Goal: Information Seeking & Learning: Learn about a topic

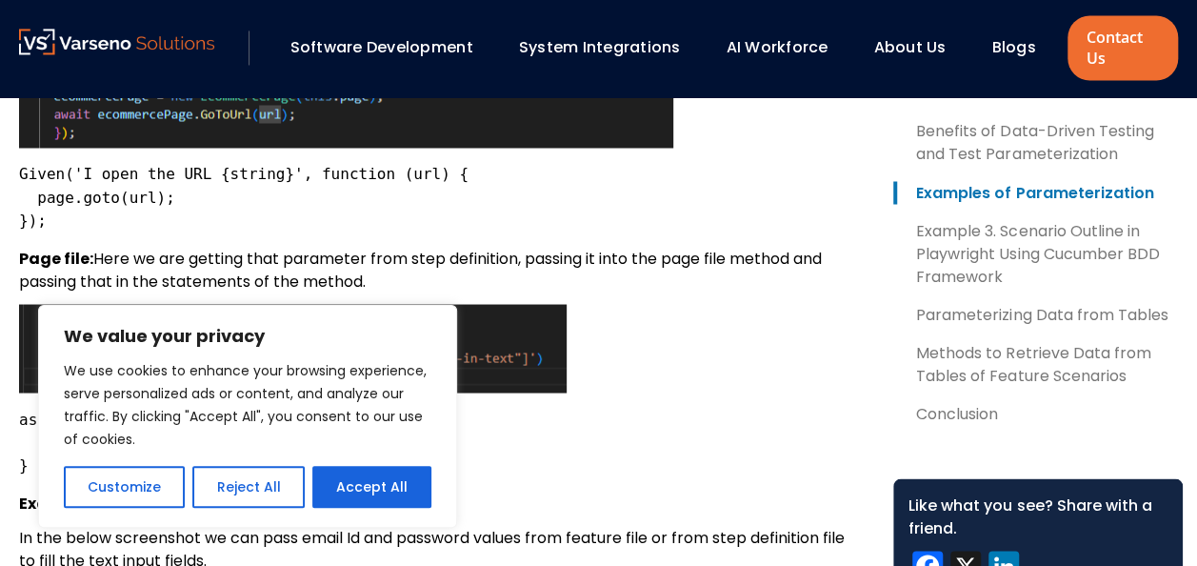
scroll to position [1618, 0]
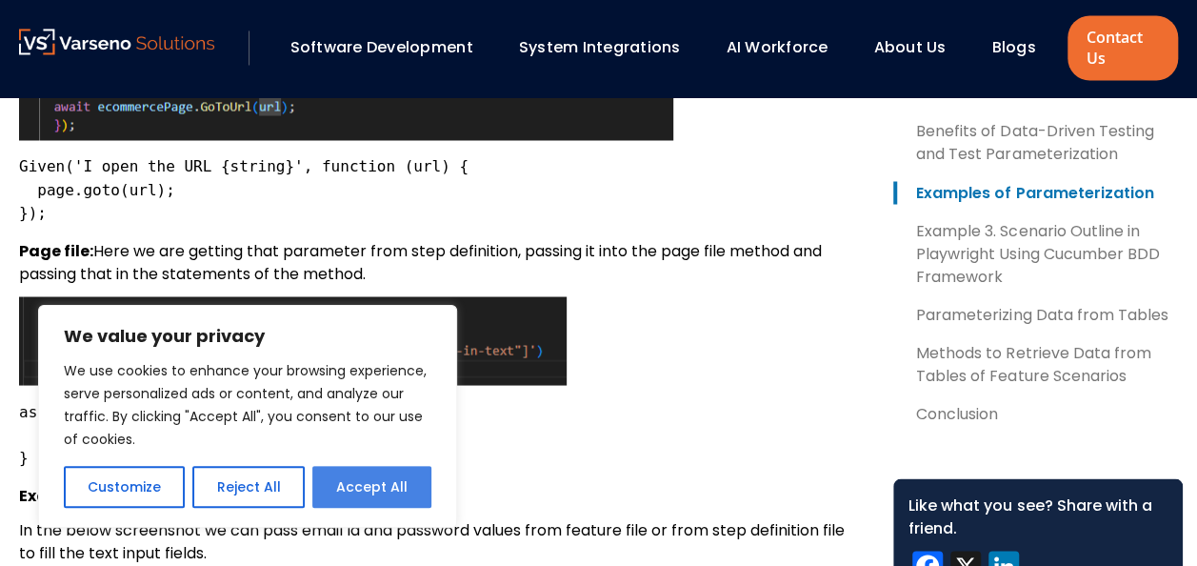
click at [378, 489] on button "Accept All" at bounding box center [371, 487] width 119 height 42
checkbox input "true"
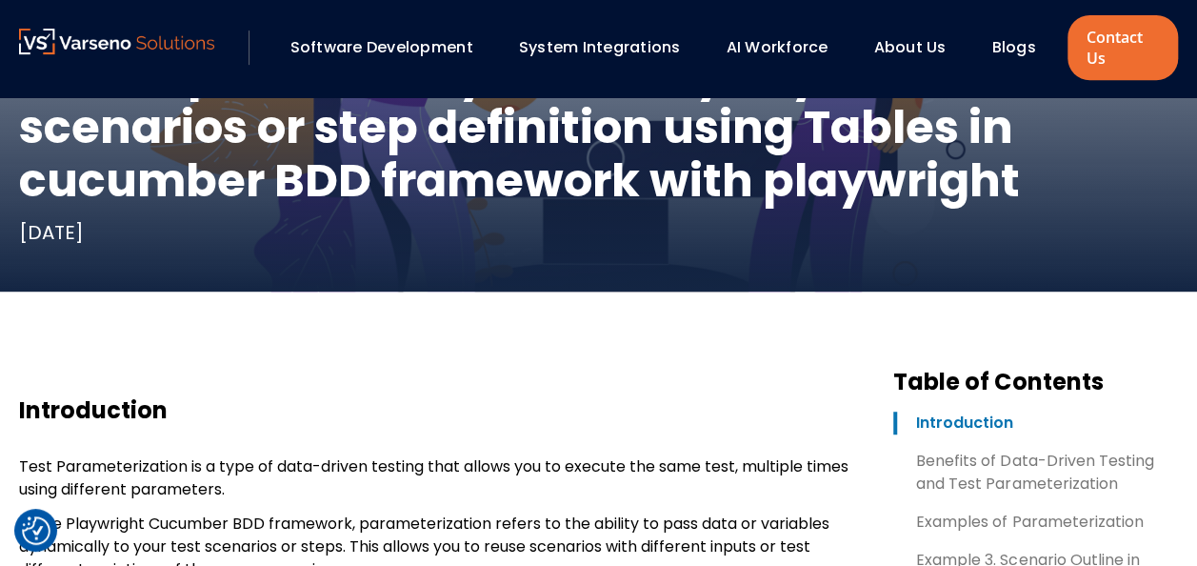
scroll to position [0, 0]
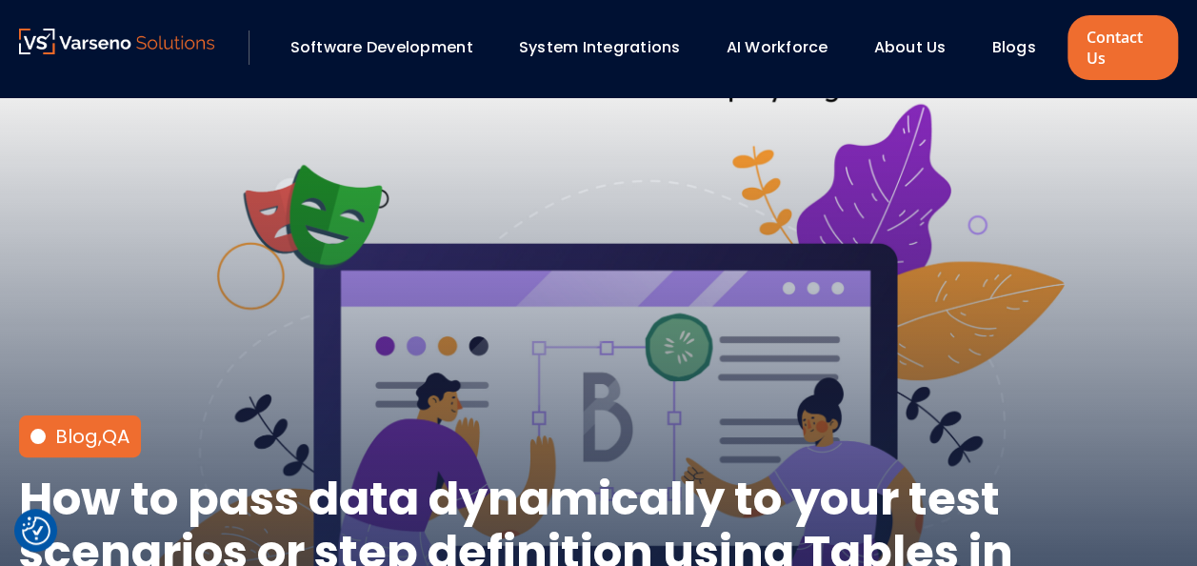
click at [397, 44] on link "Software Development" at bounding box center [381, 47] width 183 height 22
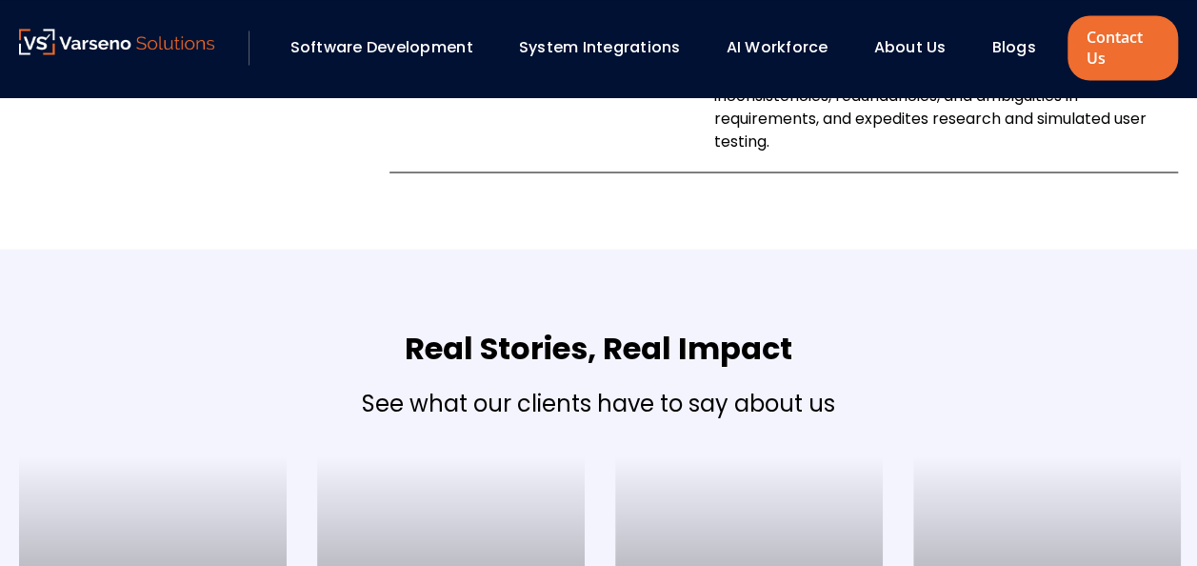
scroll to position [1736, 0]
